Goal: Transaction & Acquisition: Book appointment/travel/reservation

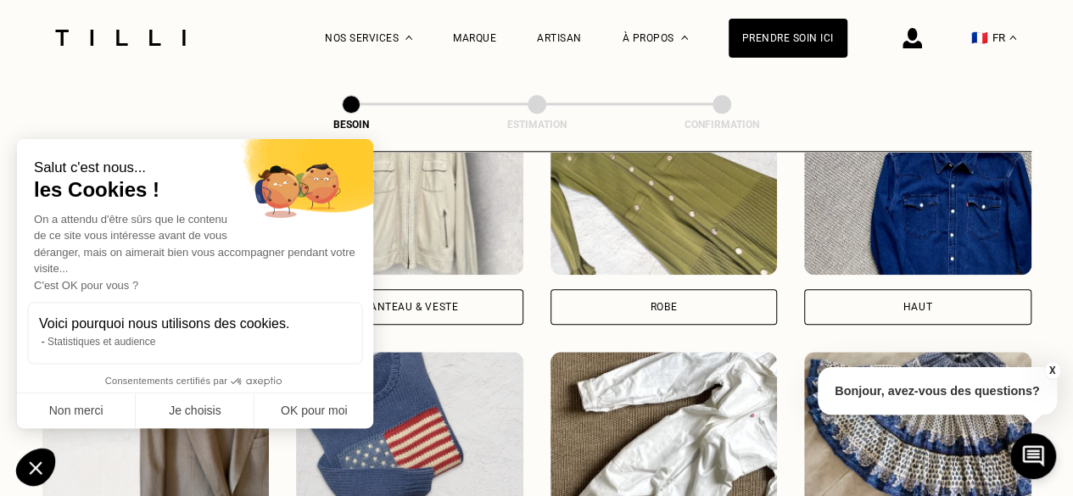
scroll to position [809, 0]
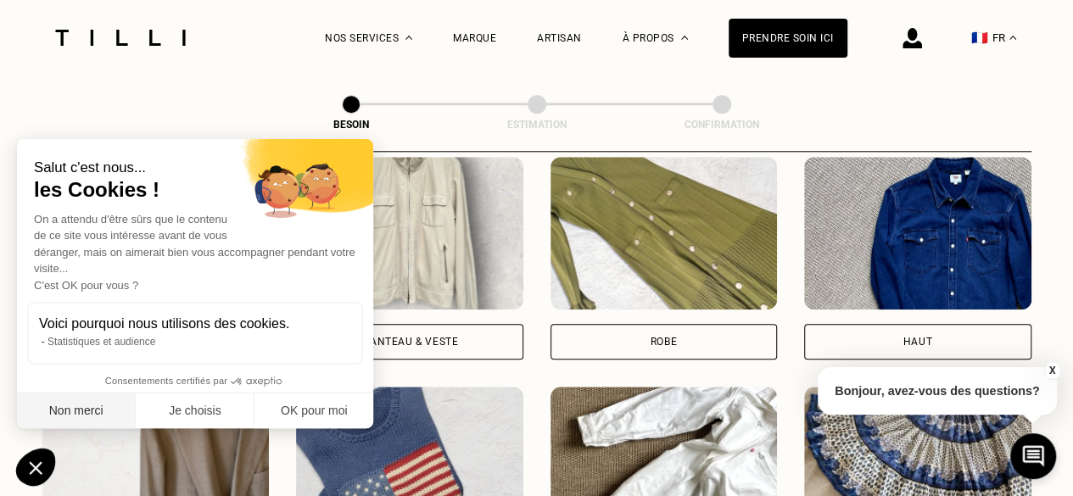
click at [41, 414] on button "Non merci" at bounding box center [76, 412] width 119 height 36
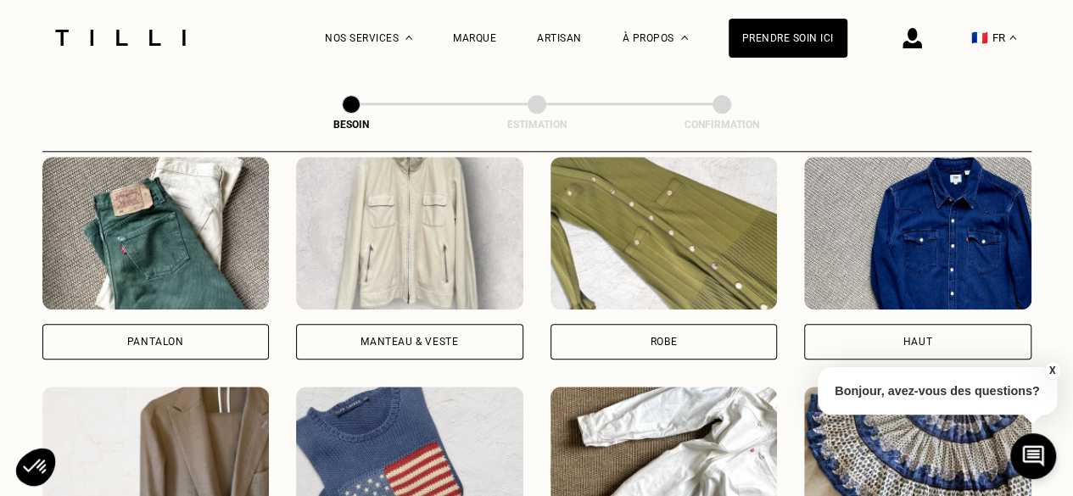
click at [467, 325] on div "Manteau & Veste" at bounding box center [409, 342] width 227 height 36
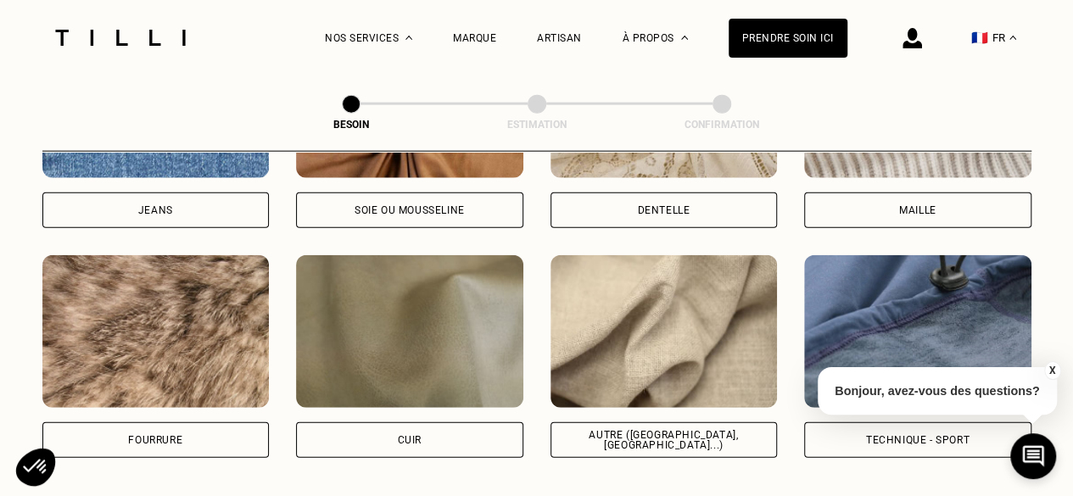
scroll to position [2070, 0]
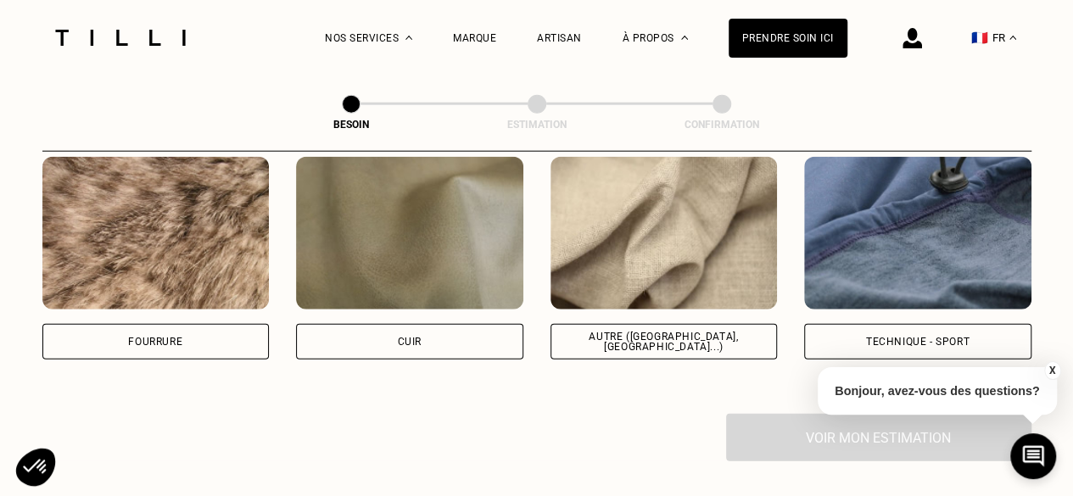
click at [746, 324] on div "Autre ([GEOGRAPHIC_DATA], [GEOGRAPHIC_DATA]...)" at bounding box center [664, 342] width 227 height 36
select select "FR"
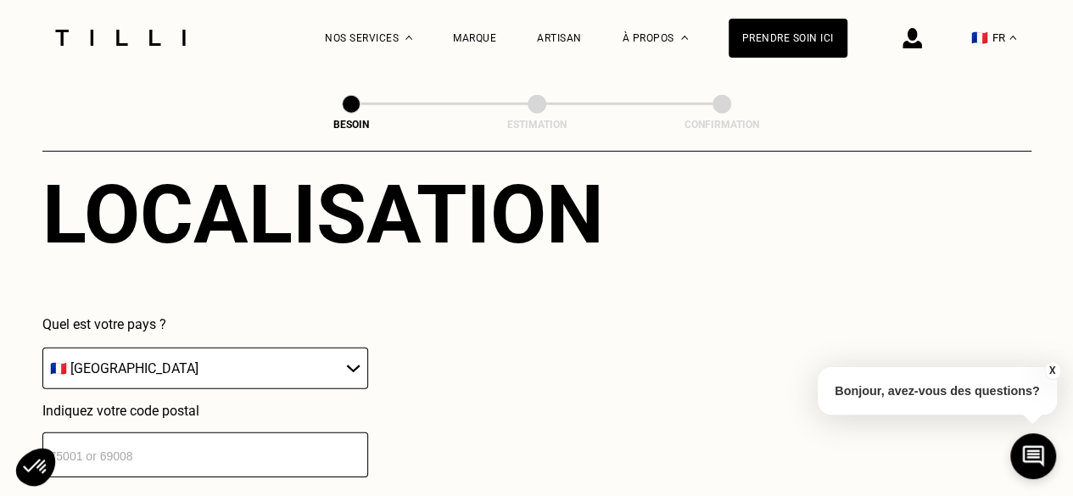
scroll to position [2446, 0]
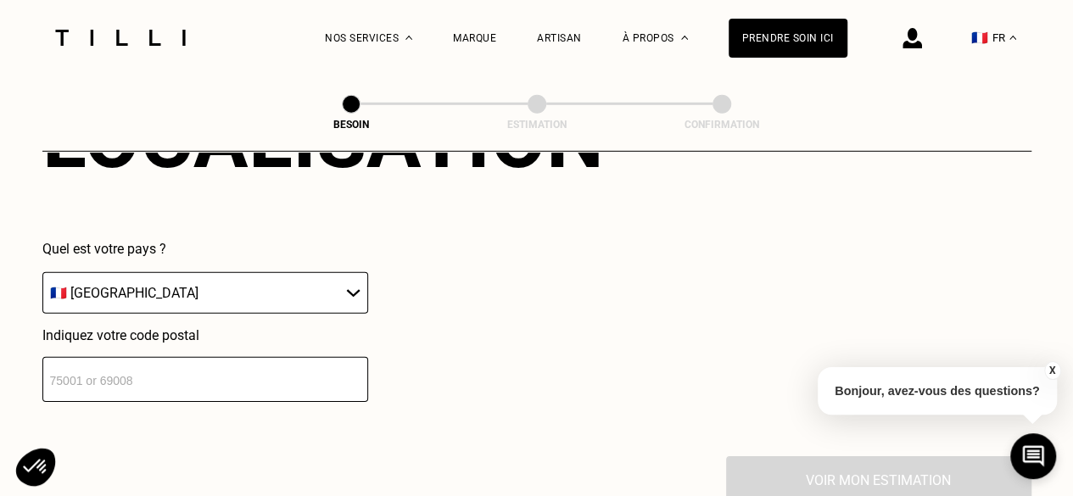
click at [263, 357] on input "number" at bounding box center [205, 379] width 326 height 45
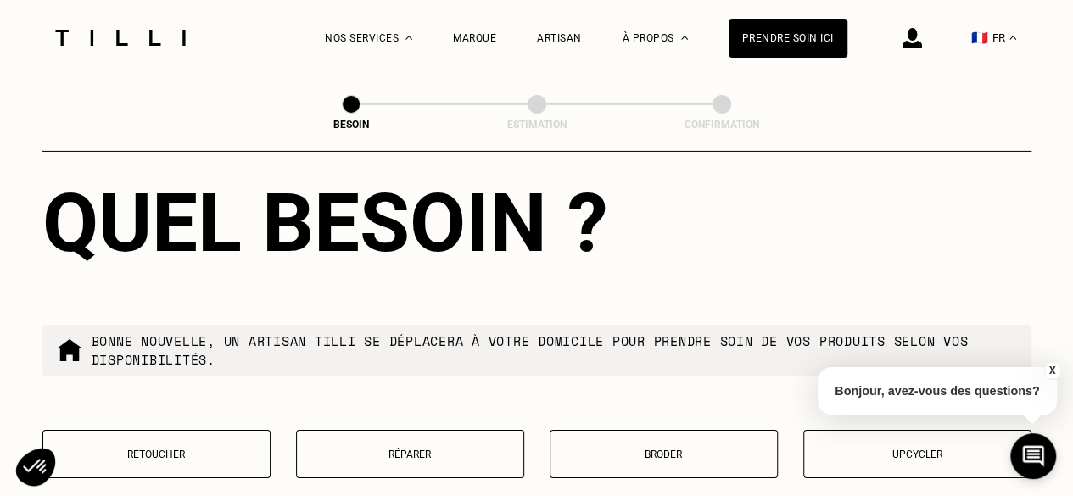
scroll to position [2954, 0]
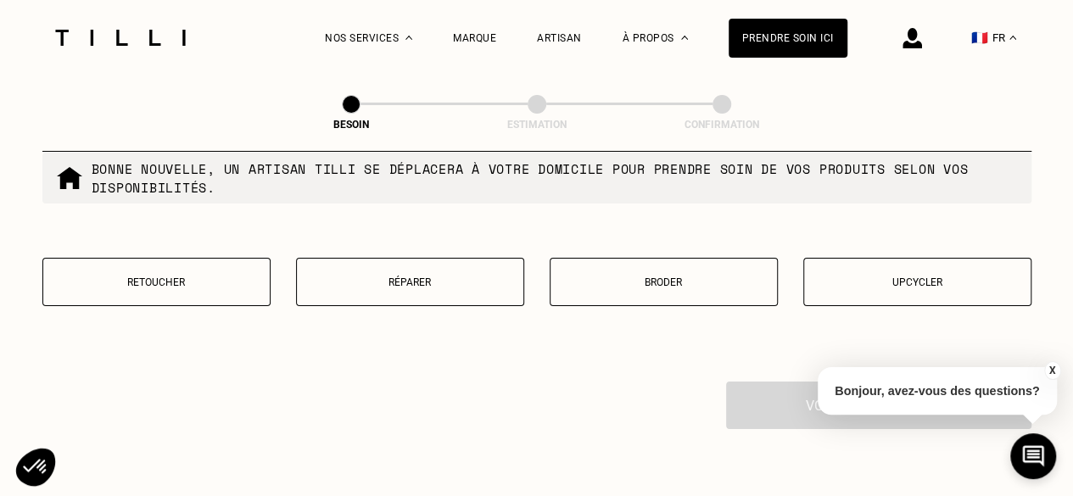
type input "75020"
click at [162, 282] on button "Retoucher" at bounding box center [156, 282] width 228 height 48
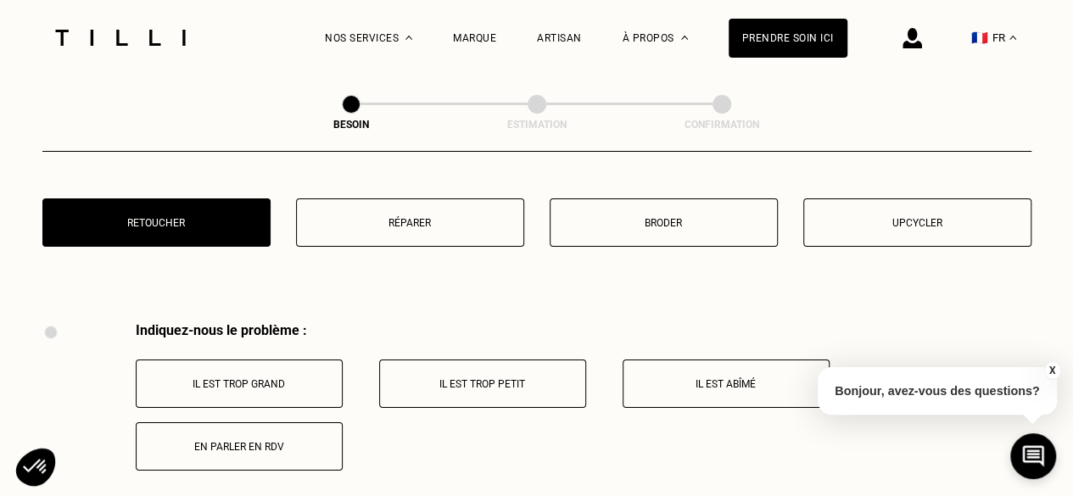
scroll to position [2957, 0]
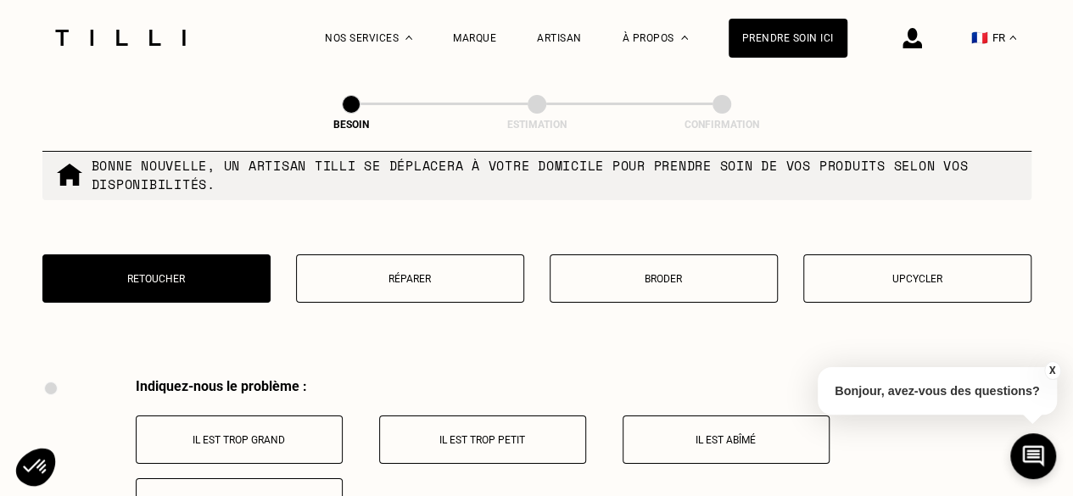
click at [177, 255] on button "Retoucher" at bounding box center [156, 278] width 228 height 48
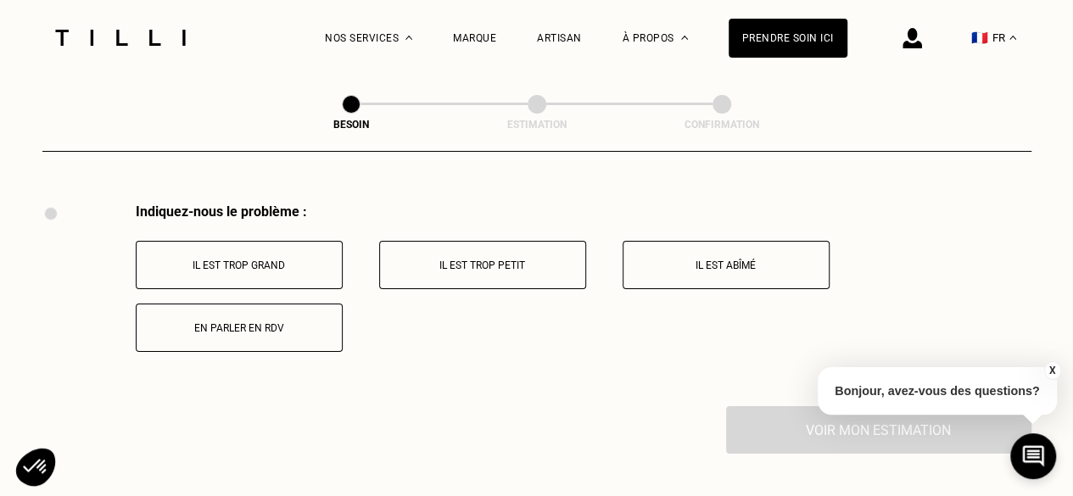
click at [356, 257] on div "Indiquez-nous le problème : Il est trop grand Il est trop petit Il est abîmé En…" at bounding box center [584, 278] width 896 height 148
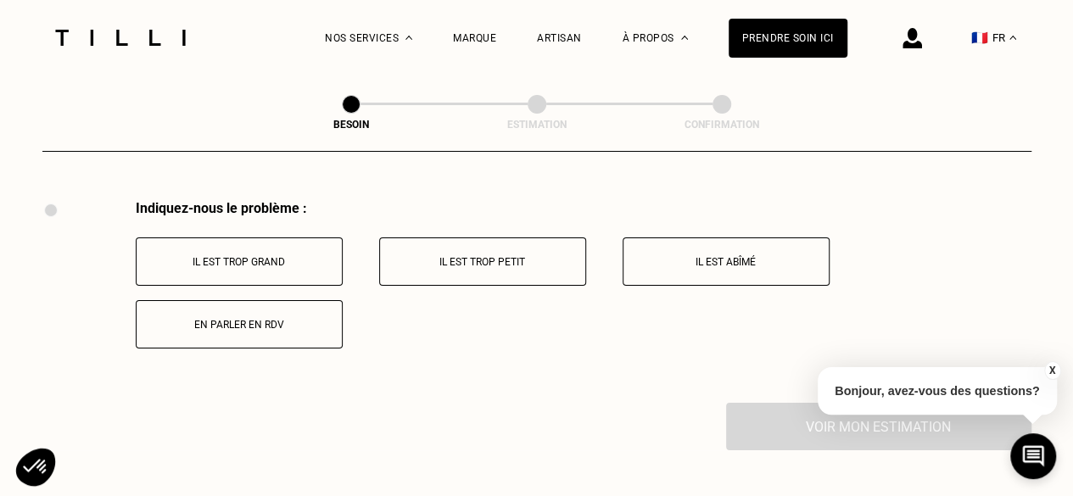
drag, startPoint x: 841, startPoint y: 265, endPoint x: 802, endPoint y: 259, distance: 39.6
click at [829, 265] on div "Il est trop grand Il est trop petit Il est abîmé En parler en RDV" at bounding box center [584, 293] width 896 height 111
click at [802, 259] on button "Il est abîmé" at bounding box center [726, 262] width 207 height 48
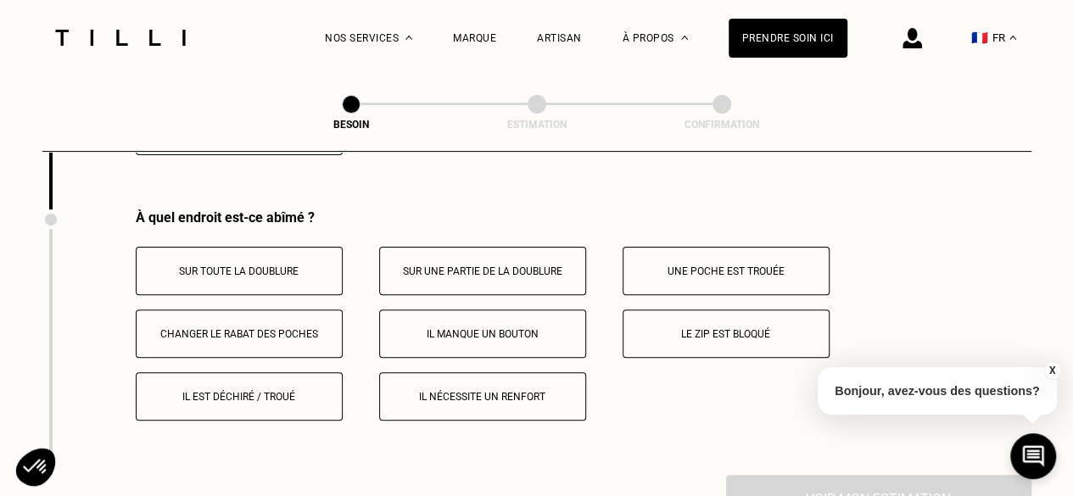
scroll to position [3338, 0]
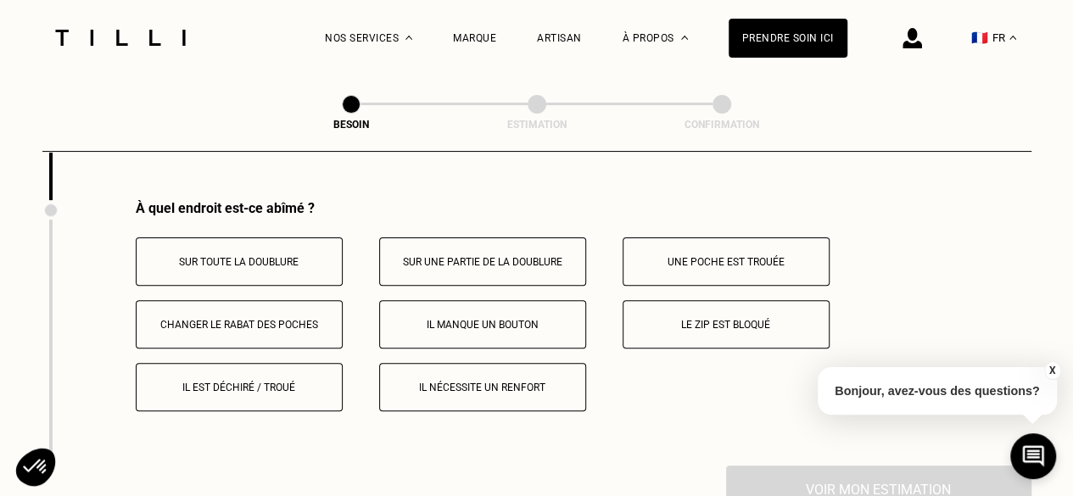
click at [419, 256] on p "Sur une partie de la doublure" at bounding box center [482, 262] width 188 height 12
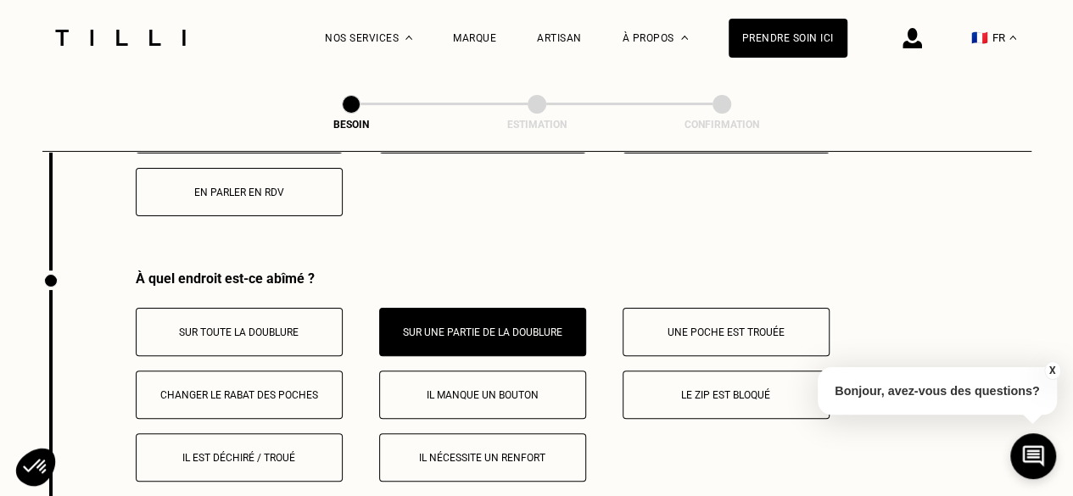
scroll to position [3264, 0]
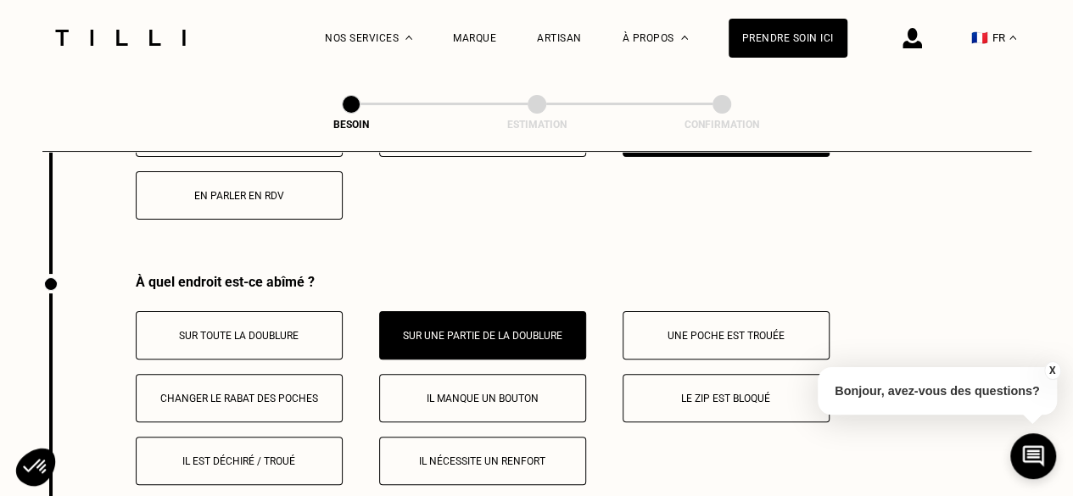
click at [647, 330] on p "Une poche est trouée" at bounding box center [726, 336] width 188 height 12
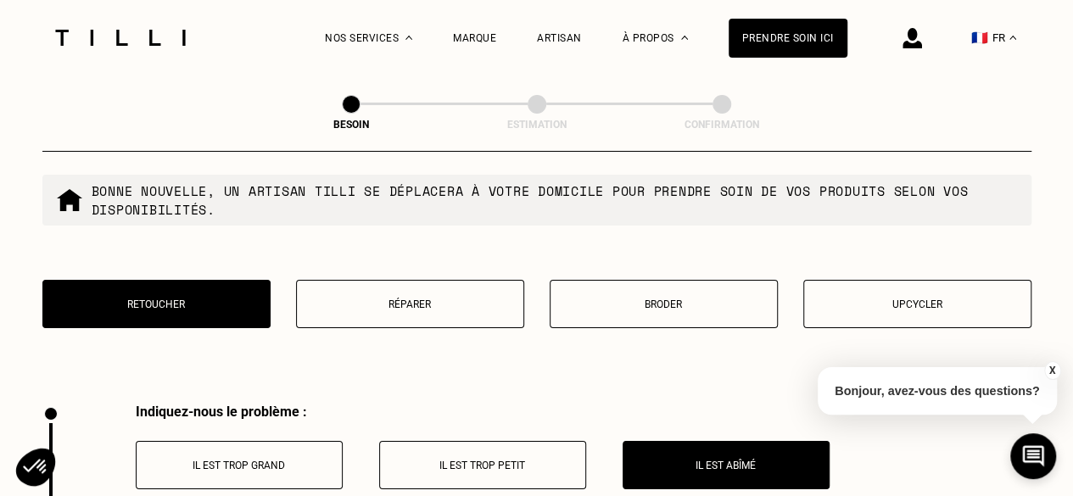
scroll to position [2925, 0]
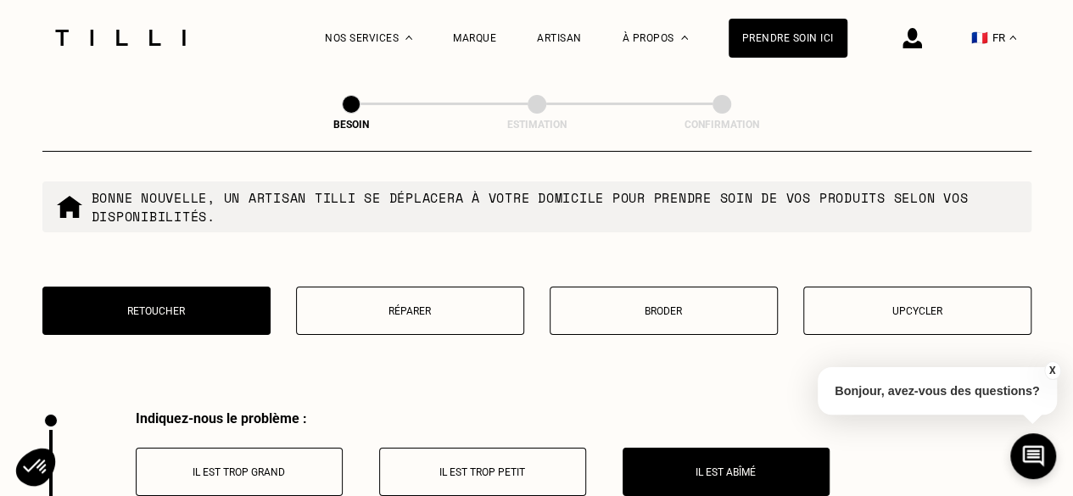
click at [996, 291] on button "Upcycler" at bounding box center [917, 311] width 228 height 48
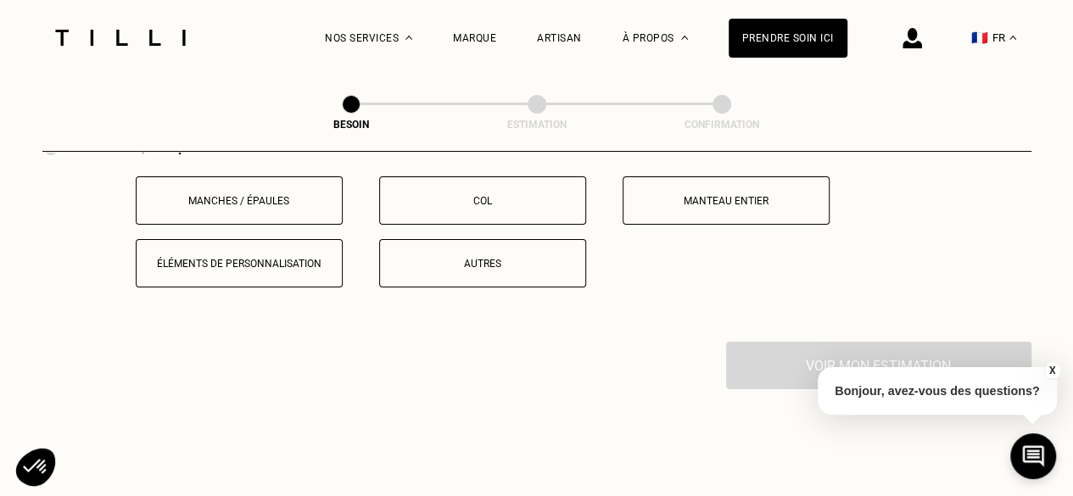
scroll to position [3174, 0]
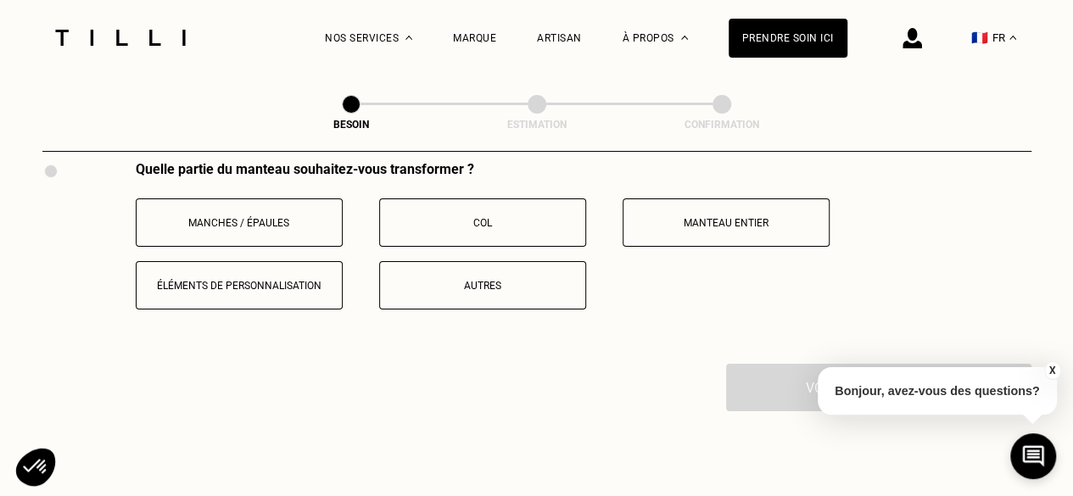
click at [229, 224] on button "Manches / Épaules" at bounding box center [239, 222] width 207 height 48
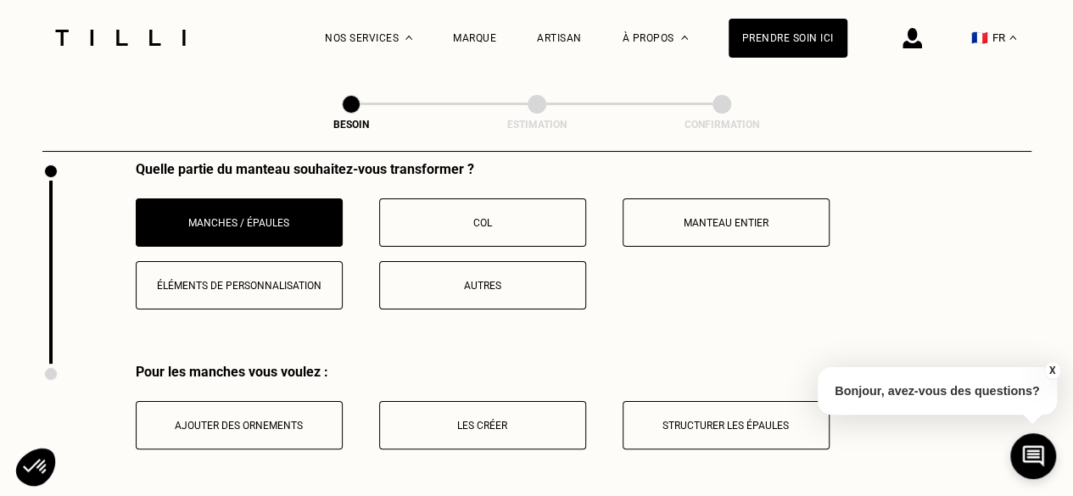
click at [259, 420] on p "Ajouter des ornements" at bounding box center [239, 426] width 188 height 12
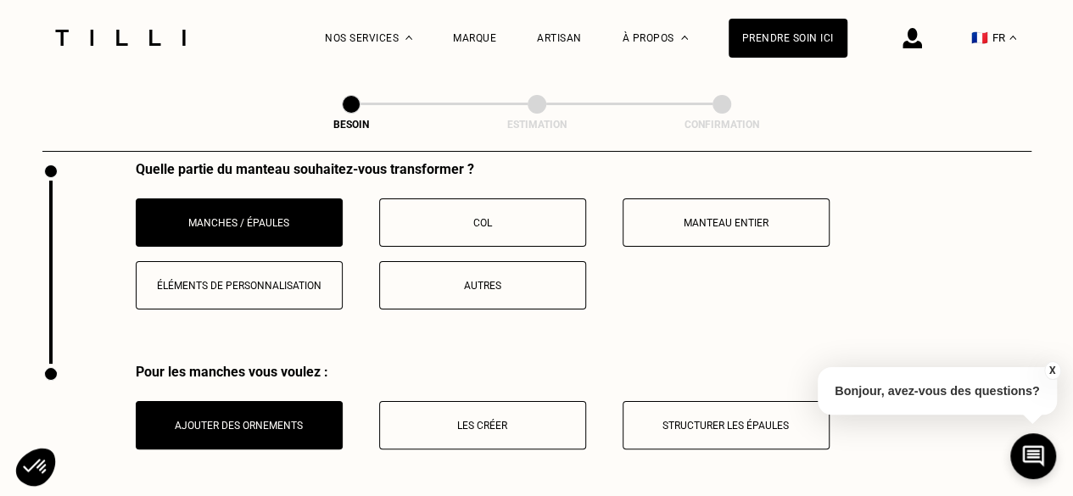
click at [430, 420] on p "Les créer" at bounding box center [482, 426] width 188 height 12
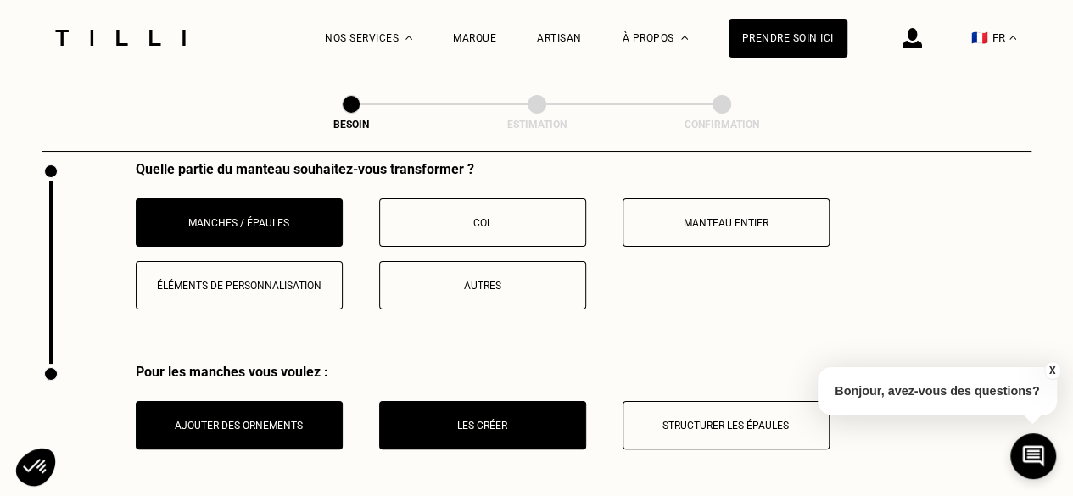
click at [285, 282] on button "Éléments de personnalisation" at bounding box center [239, 285] width 207 height 48
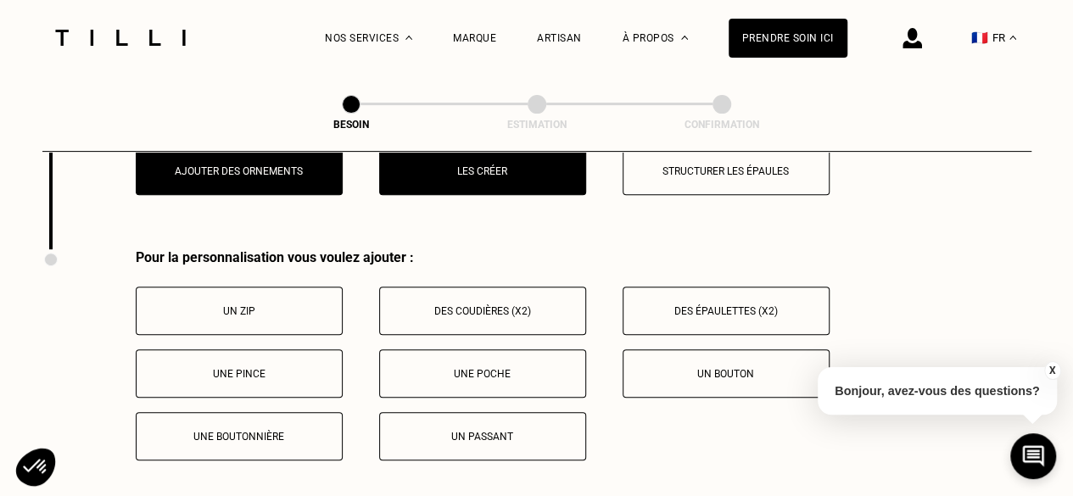
scroll to position [3259, 0]
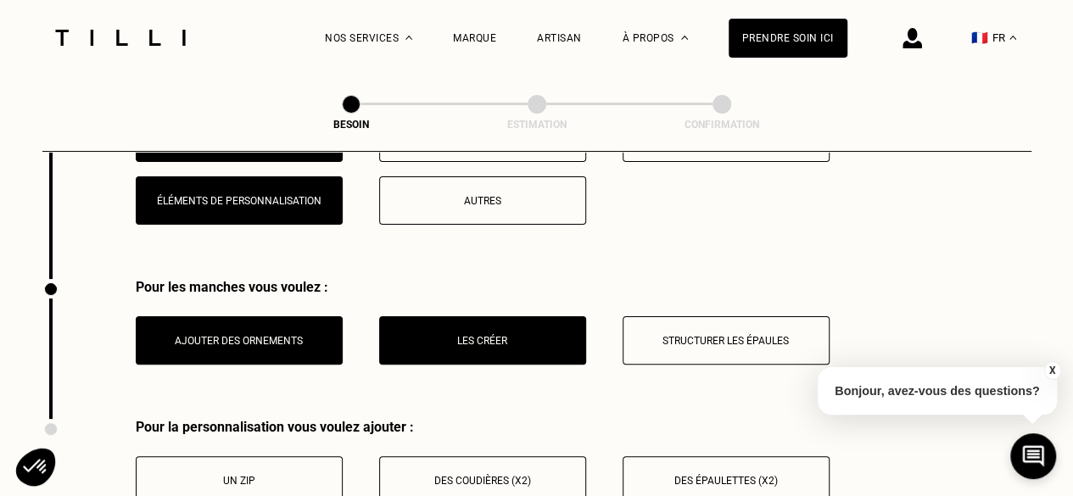
click at [261, 195] on p "Éléments de personnalisation" at bounding box center [239, 201] width 188 height 12
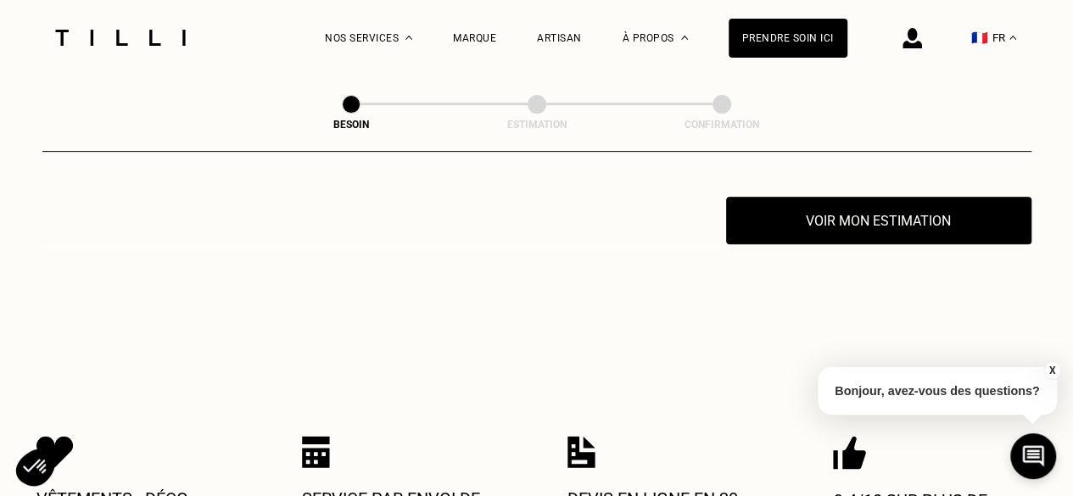
scroll to position [3513, 0]
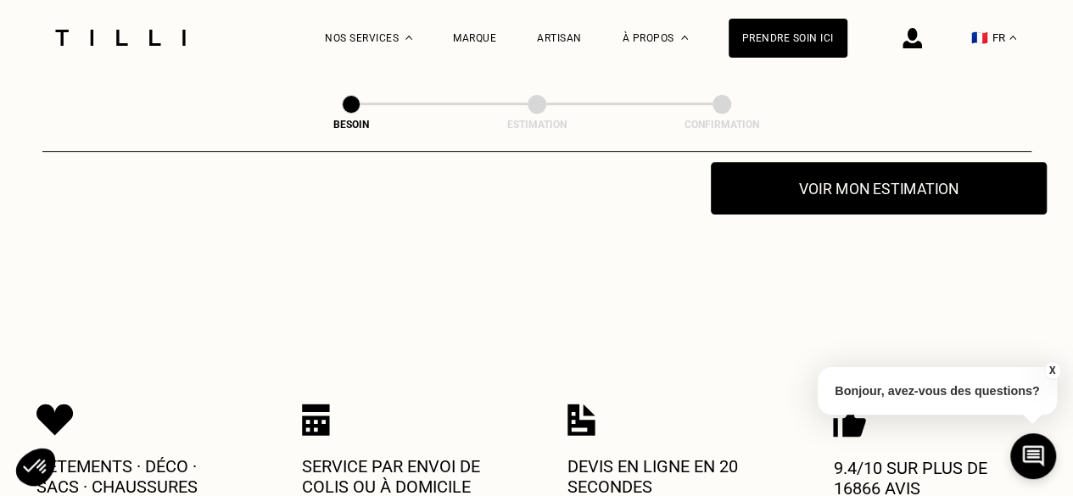
click at [918, 198] on button "Voir mon estimation" at bounding box center [879, 188] width 336 height 53
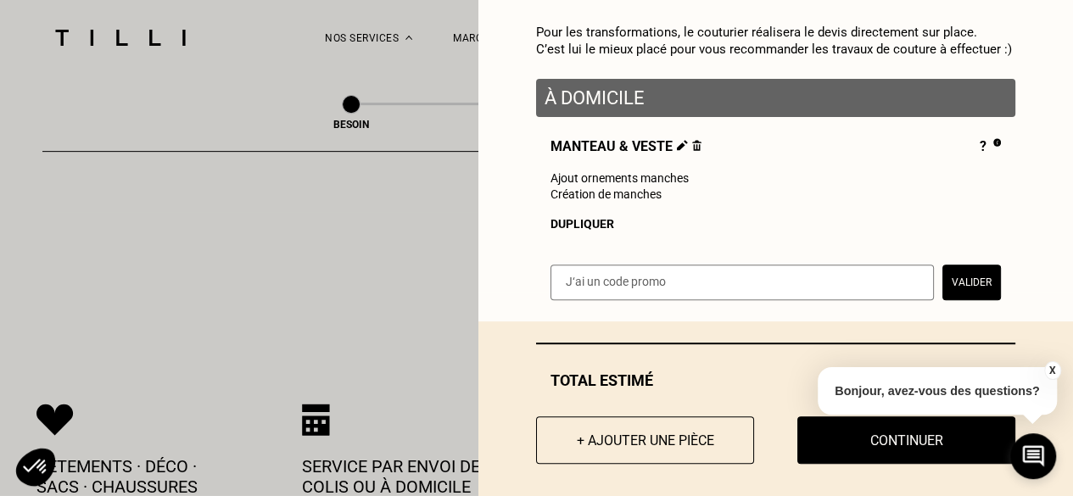
scroll to position [220, 0]
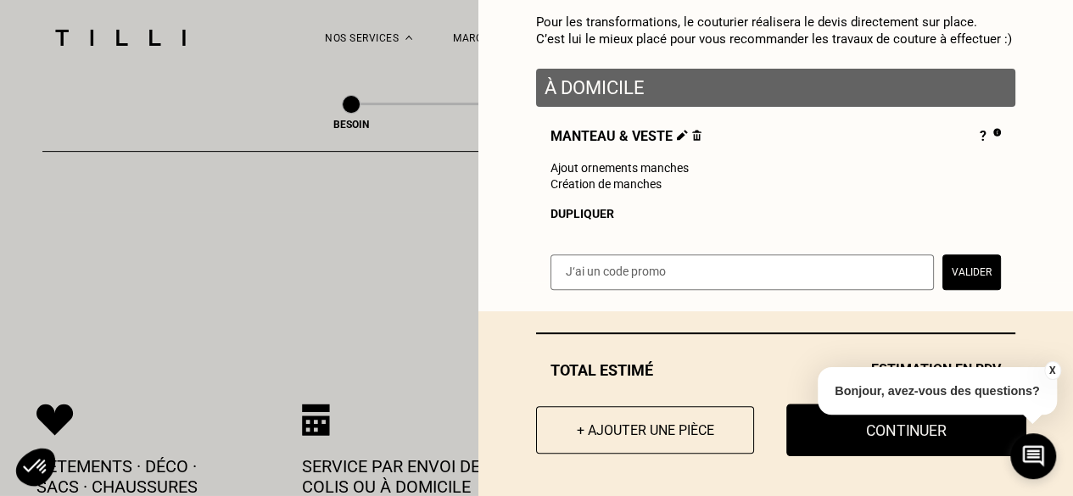
click at [813, 434] on button "Continuer" at bounding box center [906, 430] width 240 height 53
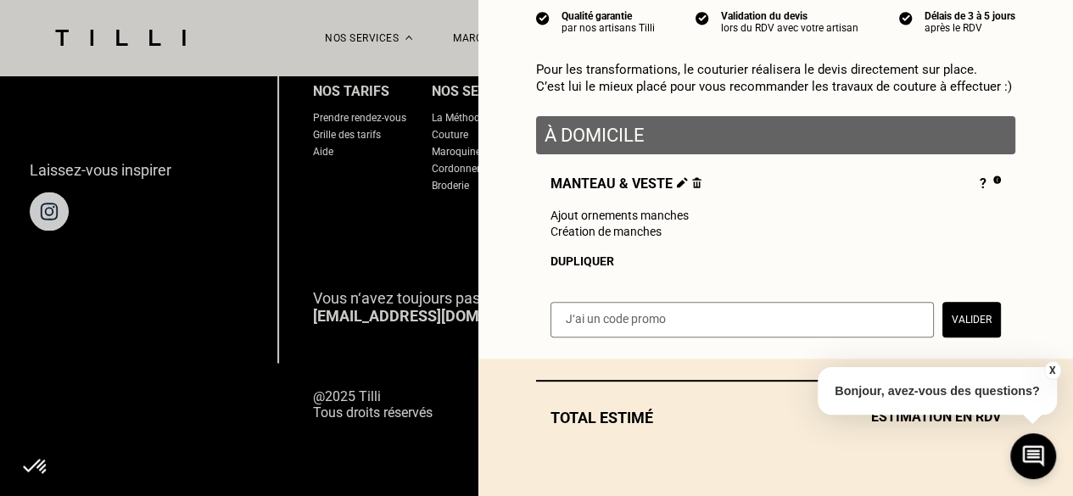
select select "FR"
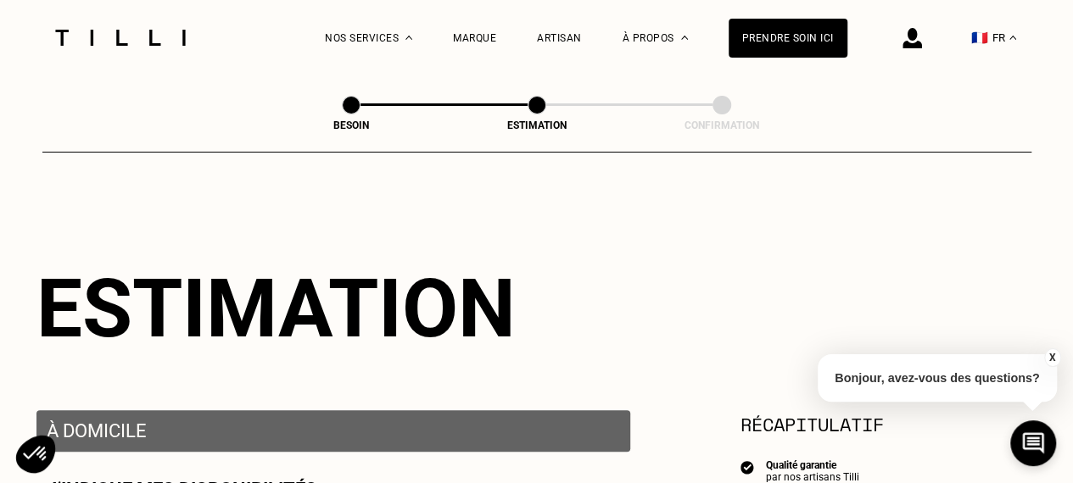
click at [1048, 355] on button "X" at bounding box center [1051, 358] width 17 height 19
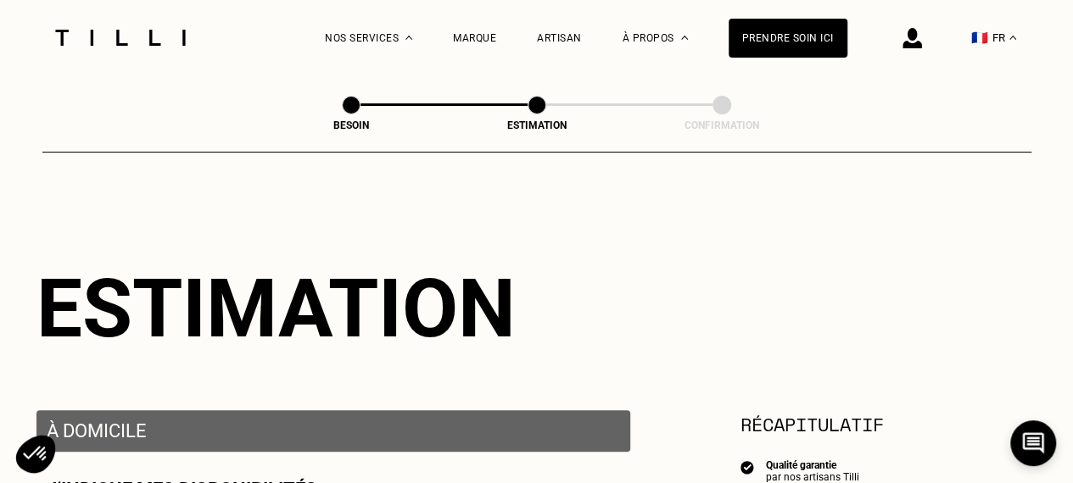
click at [187, 31] on img at bounding box center [120, 38] width 143 height 16
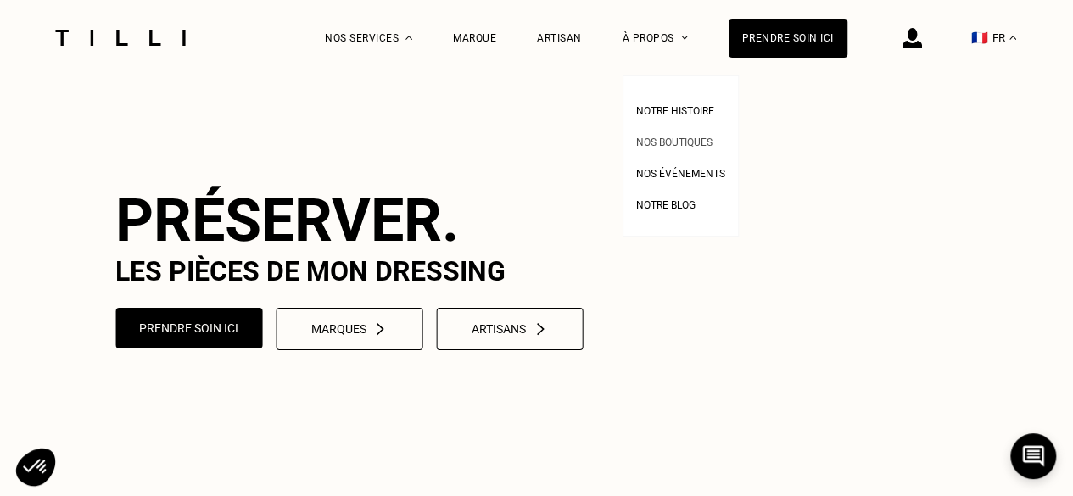
click at [690, 140] on span "Nos boutiques" at bounding box center [674, 143] width 76 height 12
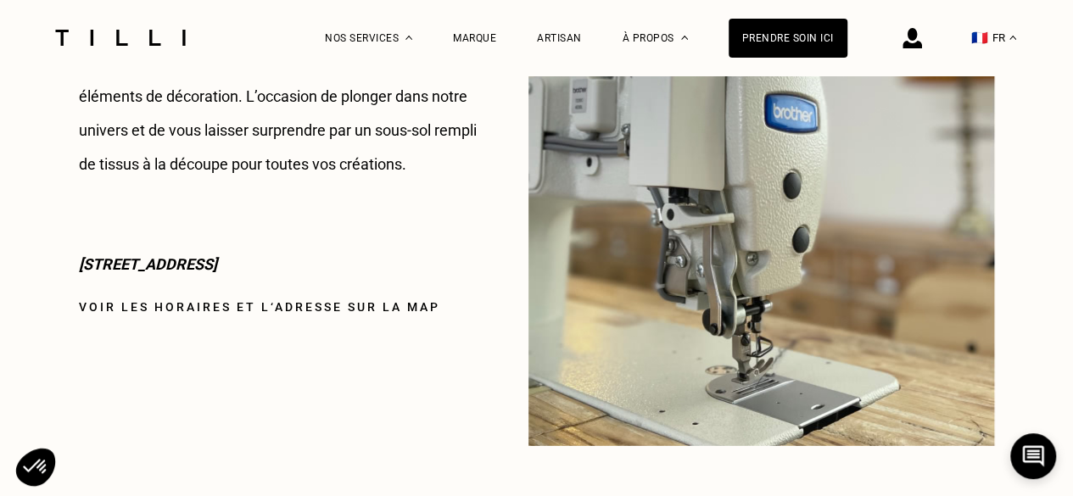
scroll to position [2375, 0]
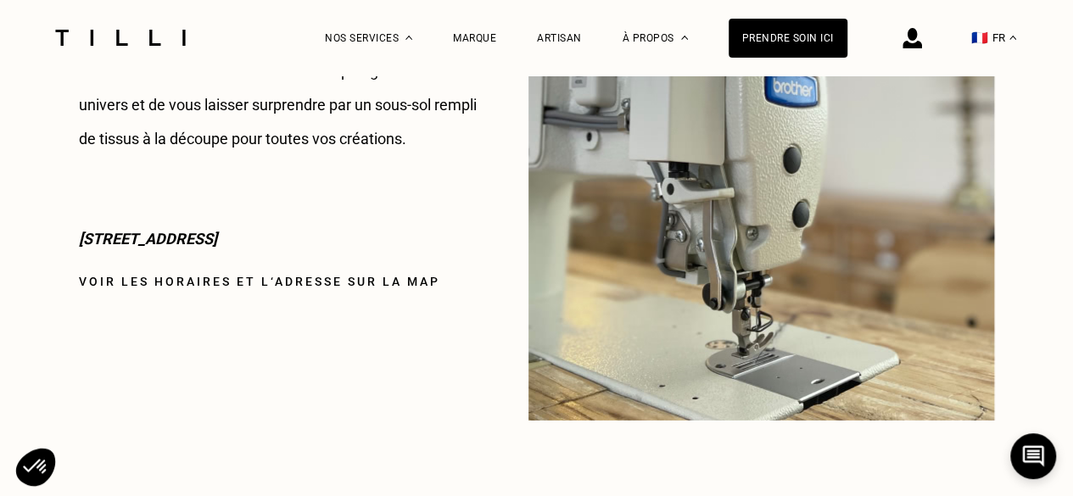
click at [247, 281] on link "Voir les horaires et l‘adresse sur la map" at bounding box center [259, 282] width 361 height 14
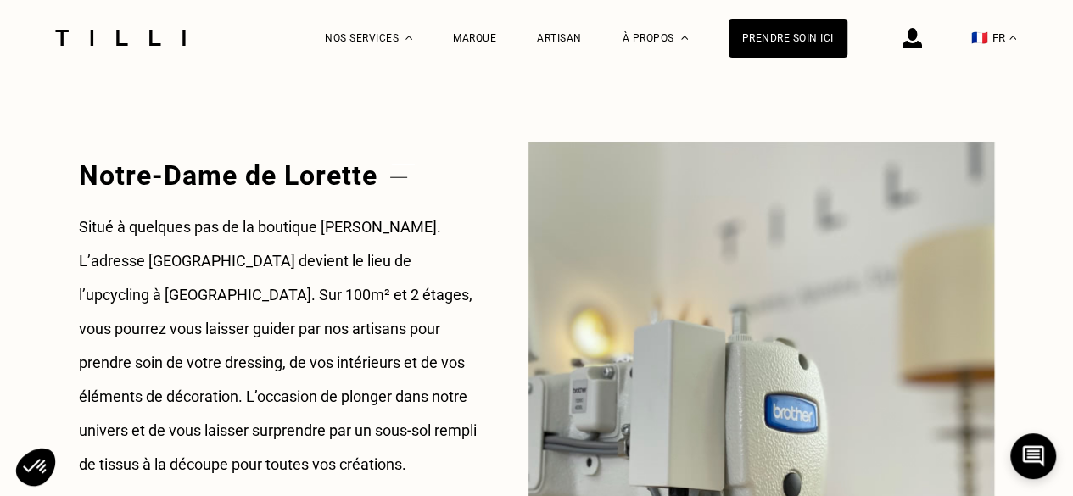
scroll to position [2036, 0]
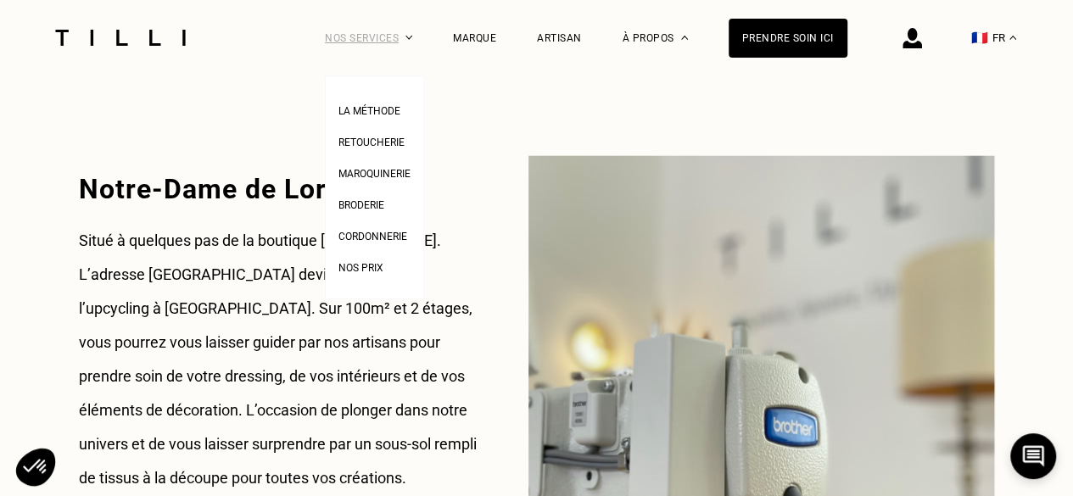
click at [410, 37] on div "Nos services" at bounding box center [368, 37] width 87 height 75
click at [373, 268] on span "Nos prix" at bounding box center [360, 268] width 45 height 12
select select "FR"
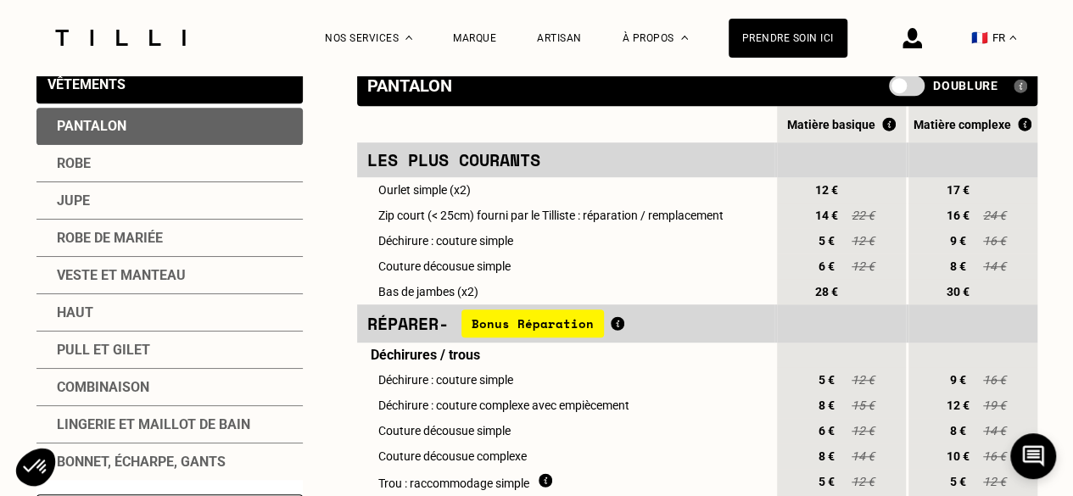
scroll to position [424, 0]
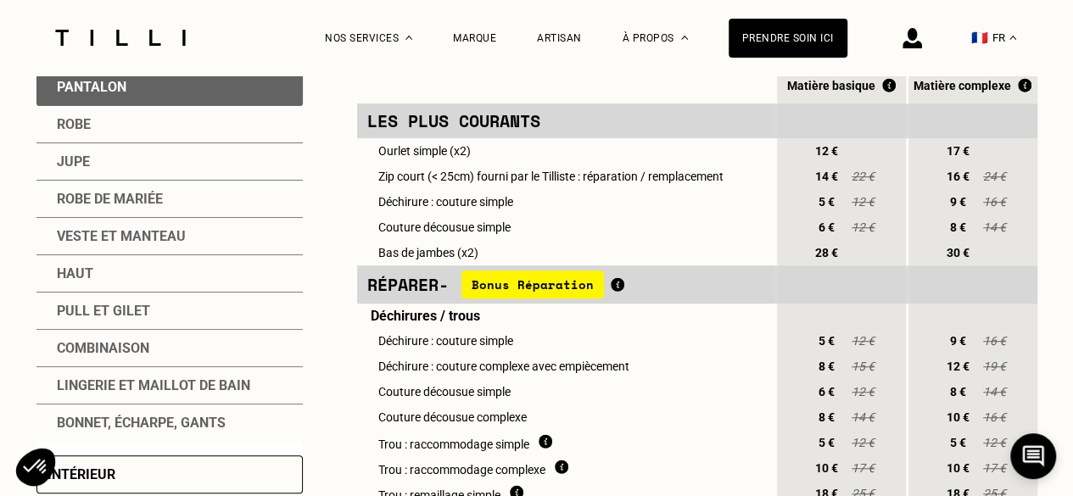
click at [179, 237] on div "Veste et manteau" at bounding box center [169, 236] width 266 height 37
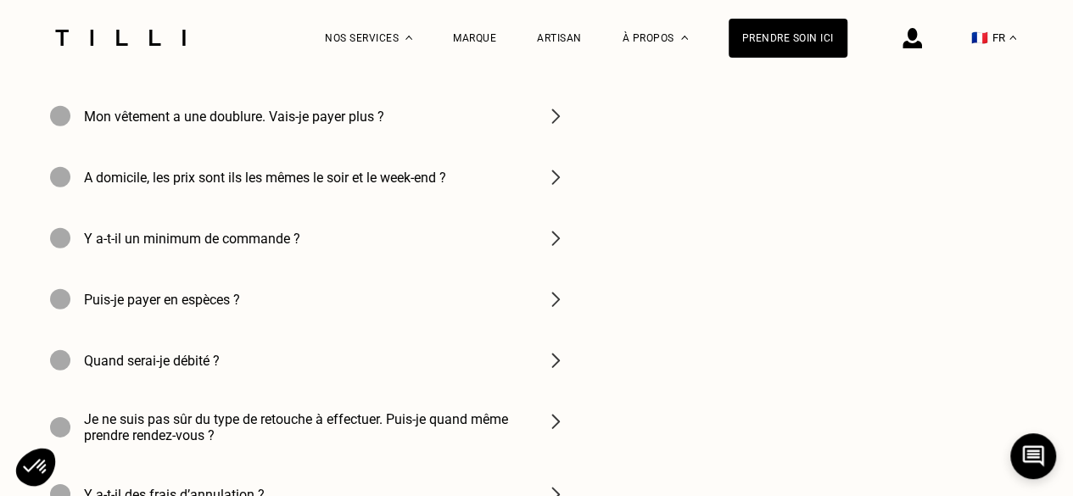
scroll to position [2460, 0]
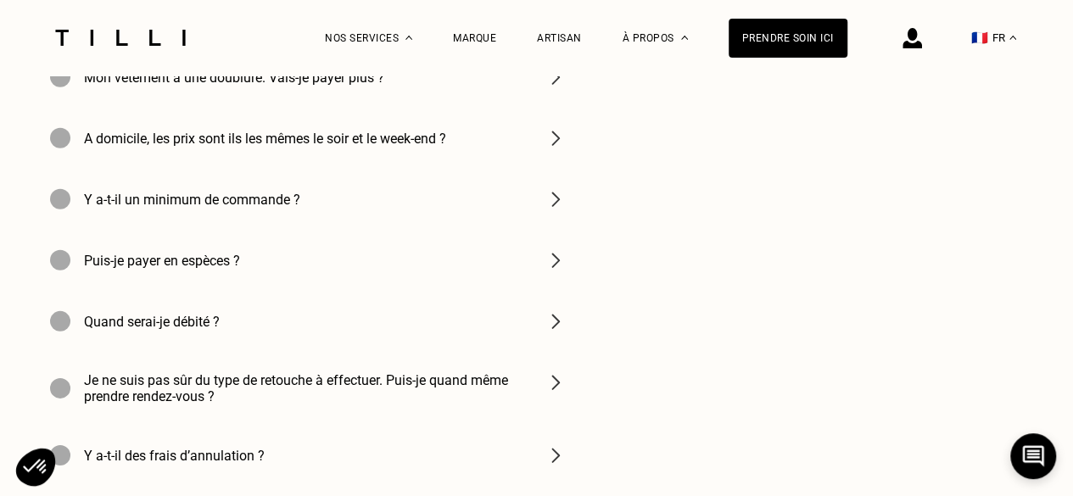
click at [295, 208] on h4 "Y a-t-il un minimum de commande ?" at bounding box center [192, 200] width 216 height 16
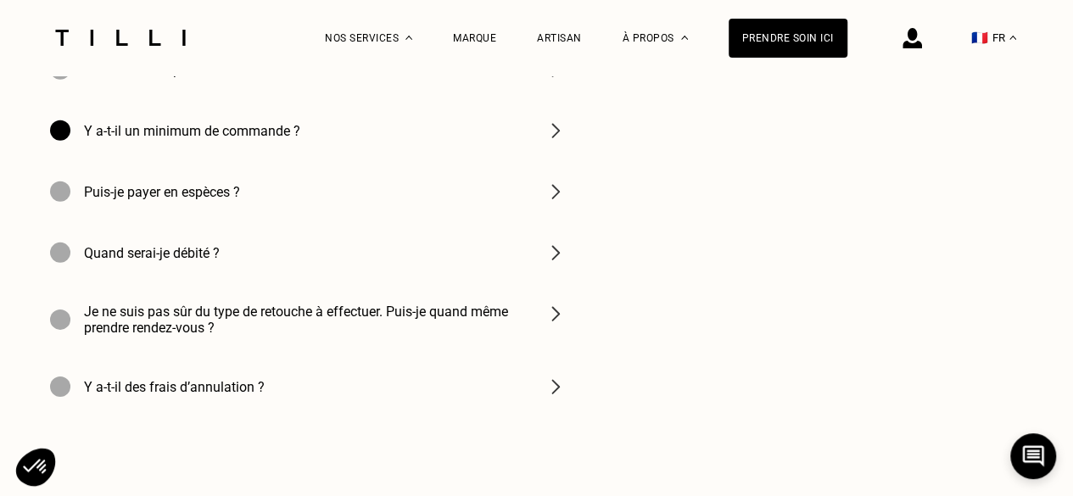
scroll to position [2545, 0]
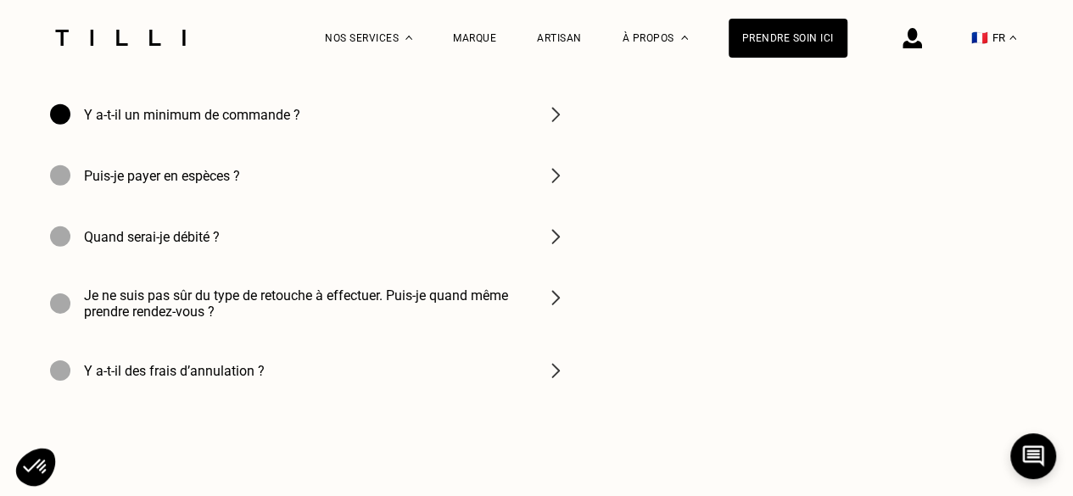
click at [274, 267] on div "Quand serai-je débité ?" at bounding box center [307, 236] width 543 height 61
click at [277, 320] on h4 "Je ne suis pas sûr du type de retouche à effectuer. Puis-je quand même prendre …" at bounding box center [304, 304] width 441 height 32
click at [390, 320] on h4 "Je ne suis pas sûr du type de retouche à effectuer. Puis-je quand même prendre …" at bounding box center [304, 304] width 441 height 32
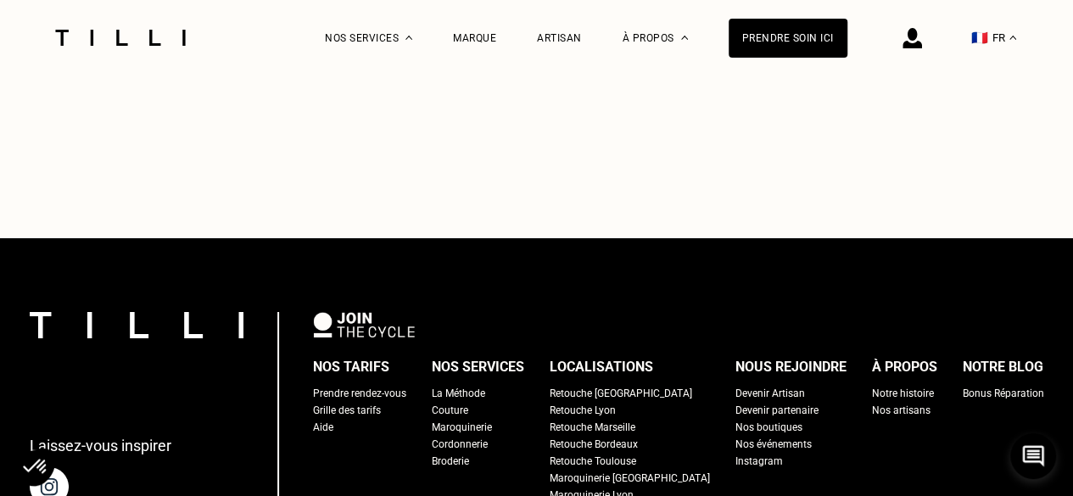
scroll to position [3054, 0]
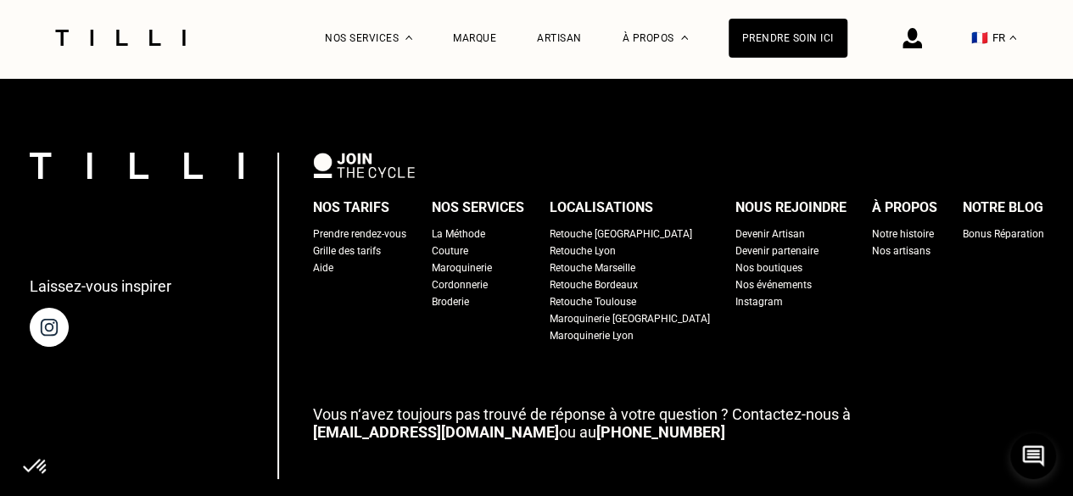
click at [485, 243] on div "La Méthode" at bounding box center [458, 234] width 53 height 17
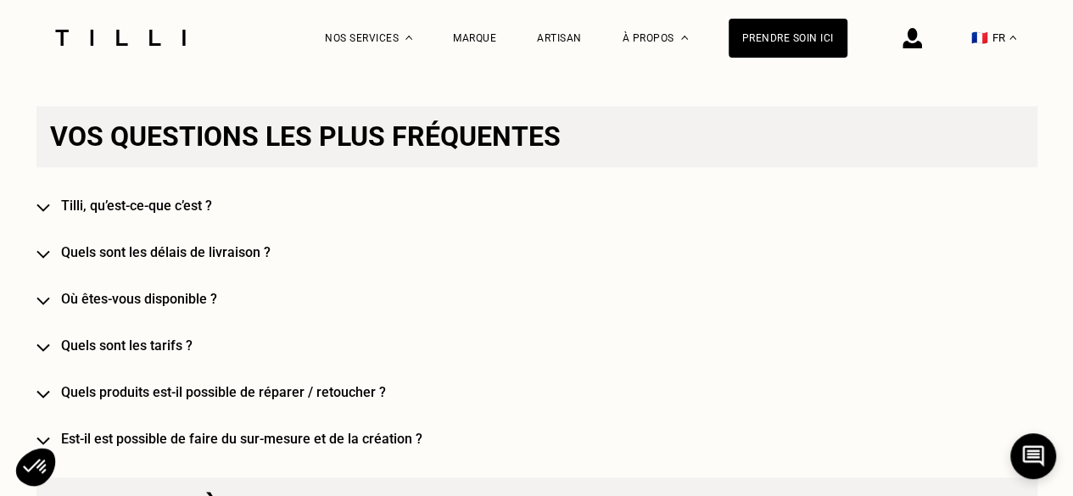
scroll to position [1103, 0]
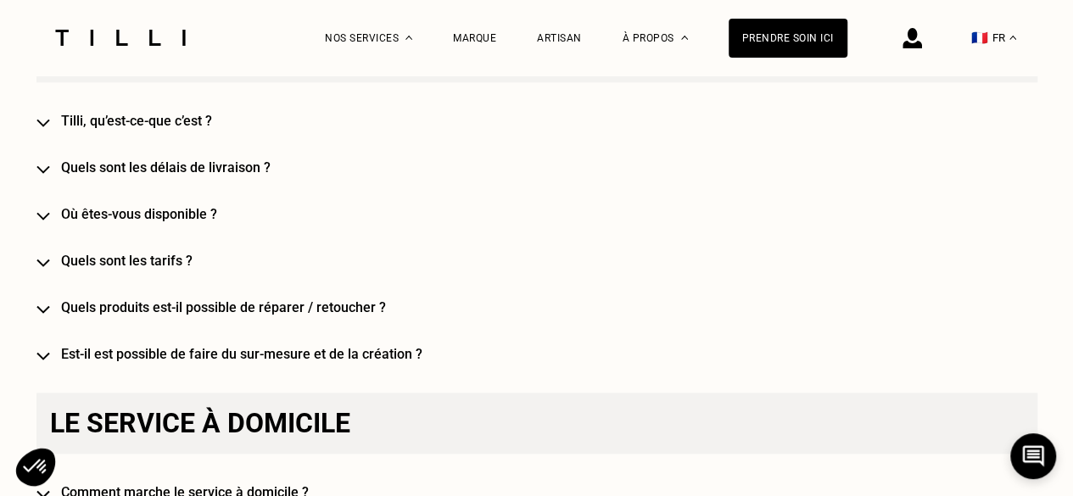
click at [63, 136] on div "Vos questions les plus fréquentes [PERSON_NAME], qu’est-ce-que c’est ? Quels so…" at bounding box center [536, 191] width 1001 height 341
click at [74, 126] on h4 "Tilli, qu’est-ce-que c’est ?" at bounding box center [561, 121] width 1001 height 16
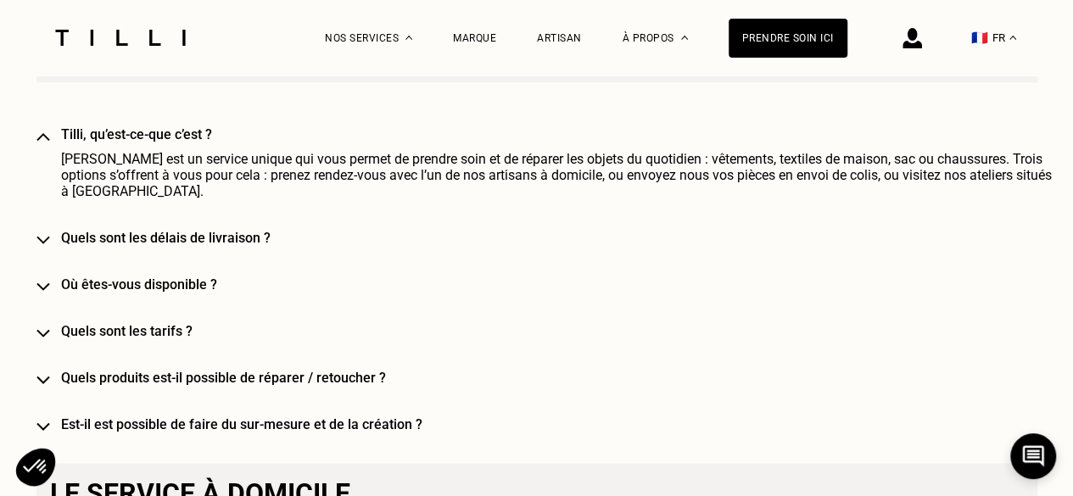
click at [101, 142] on h4 "Tilli, qu’est-ce-que c’est ?" at bounding box center [561, 134] width 1001 height 16
